Goal: Find specific page/section: Find specific page/section

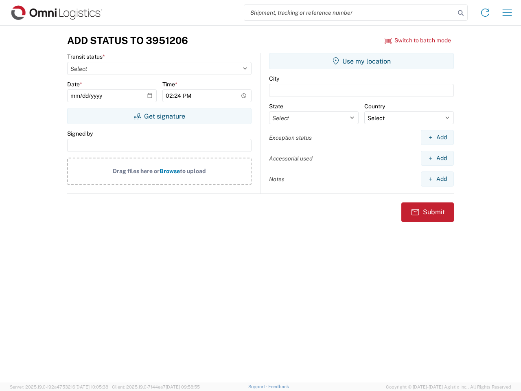
click at [350, 13] on input "search" at bounding box center [349, 12] width 211 height 15
click at [461, 13] on icon at bounding box center [460, 12] width 11 height 11
click at [485, 13] on icon at bounding box center [485, 12] width 13 height 13
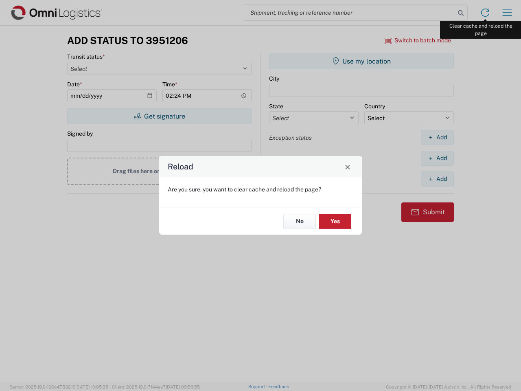
click at [507, 13] on div "Reload Are you sure, you want to clear cache and reload the page? No Yes" at bounding box center [260, 195] width 521 height 391
click at [418, 40] on div "Reload Are you sure, you want to clear cache and reload the page? No Yes" at bounding box center [260, 195] width 521 height 391
click at [159, 116] on div "Reload Are you sure, you want to clear cache and reload the page? No Yes" at bounding box center [260, 195] width 521 height 391
click at [361, 61] on div "Reload Are you sure, you want to clear cache and reload the page? No Yes" at bounding box center [260, 195] width 521 height 391
click at [437, 137] on div "Reload Are you sure, you want to clear cache and reload the page? No Yes" at bounding box center [260, 195] width 521 height 391
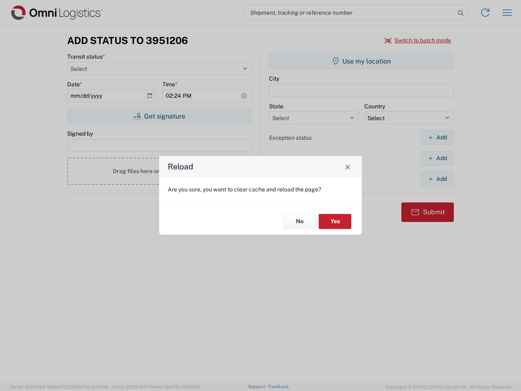
click at [437, 158] on div "Reload Are you sure, you want to clear cache and reload the page? No Yes" at bounding box center [260, 195] width 521 height 391
click at [437, 179] on div "Reload Are you sure, you want to clear cache and reload the page? No Yes" at bounding box center [260, 195] width 521 height 391
